Goal: Task Accomplishment & Management: Manage account settings

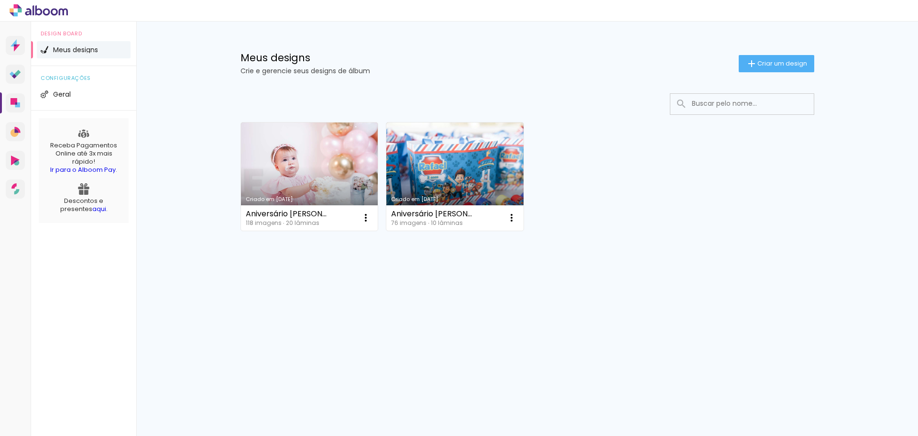
click at [180, 117] on div "Meus designs Crie e gerencie seus designs de álbum Criar um design Criado em [D…" at bounding box center [527, 171] width 782 height 298
